Goal: Navigation & Orientation: Find specific page/section

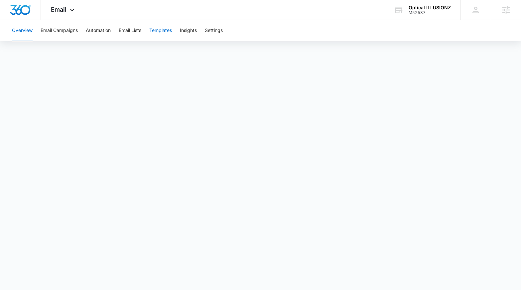
click at [168, 27] on button "Templates" at bounding box center [160, 30] width 23 height 21
click at [33, 28] on div "Overview Email Campaigns Automation Email Lists Templates Insights Settings" at bounding box center [260, 30] width 505 height 21
click at [30, 29] on button "Overview" at bounding box center [22, 30] width 21 height 21
